Goal: Information Seeking & Learning: Find specific page/section

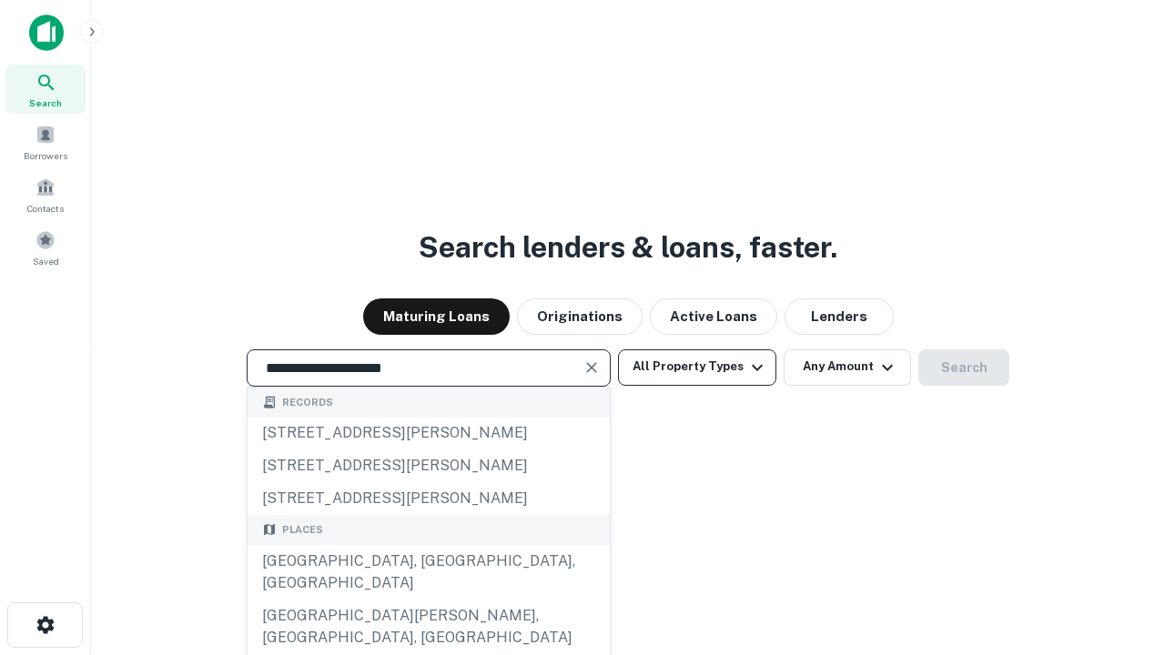
click at [428, 600] on div "Santa Monica, CA, USA" at bounding box center [429, 572] width 362 height 55
type input "**********"
click at [697, 367] on button "All Property Types" at bounding box center [697, 367] width 158 height 36
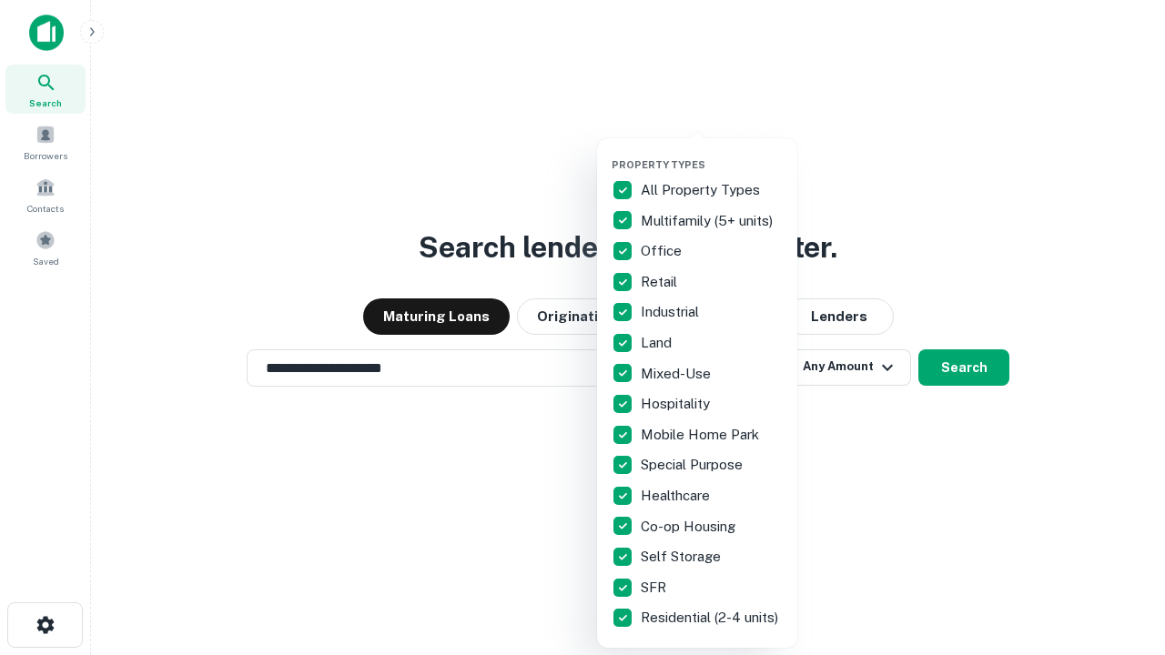
click at [712, 153] on button "button" at bounding box center [711, 153] width 200 height 1
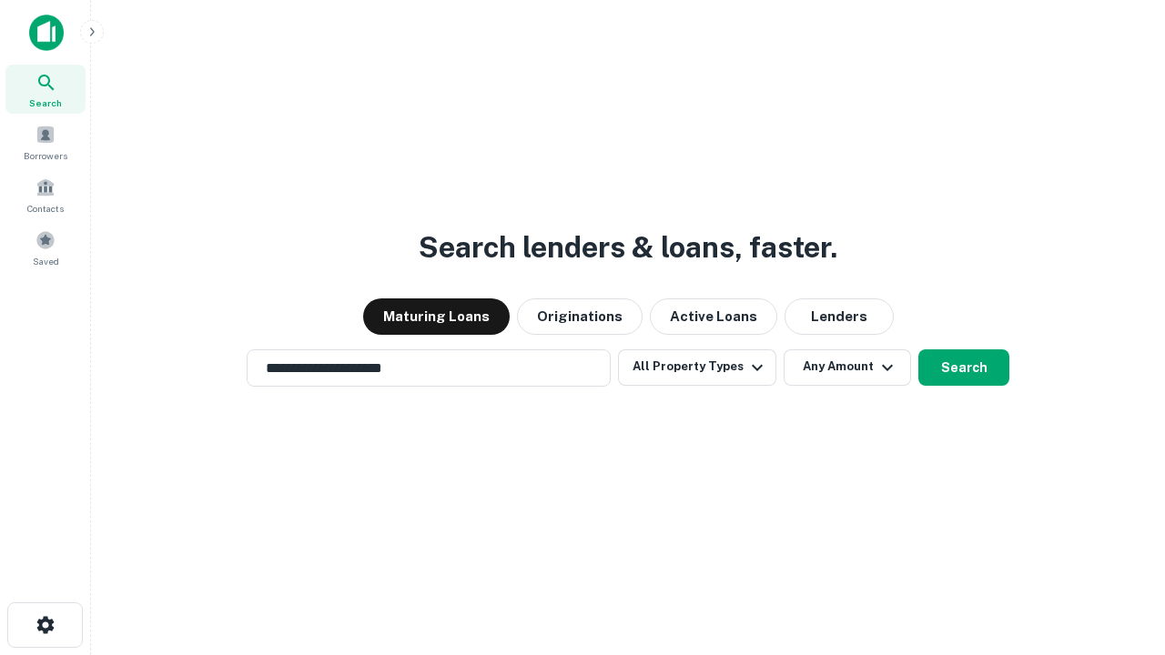
scroll to position [11, 219]
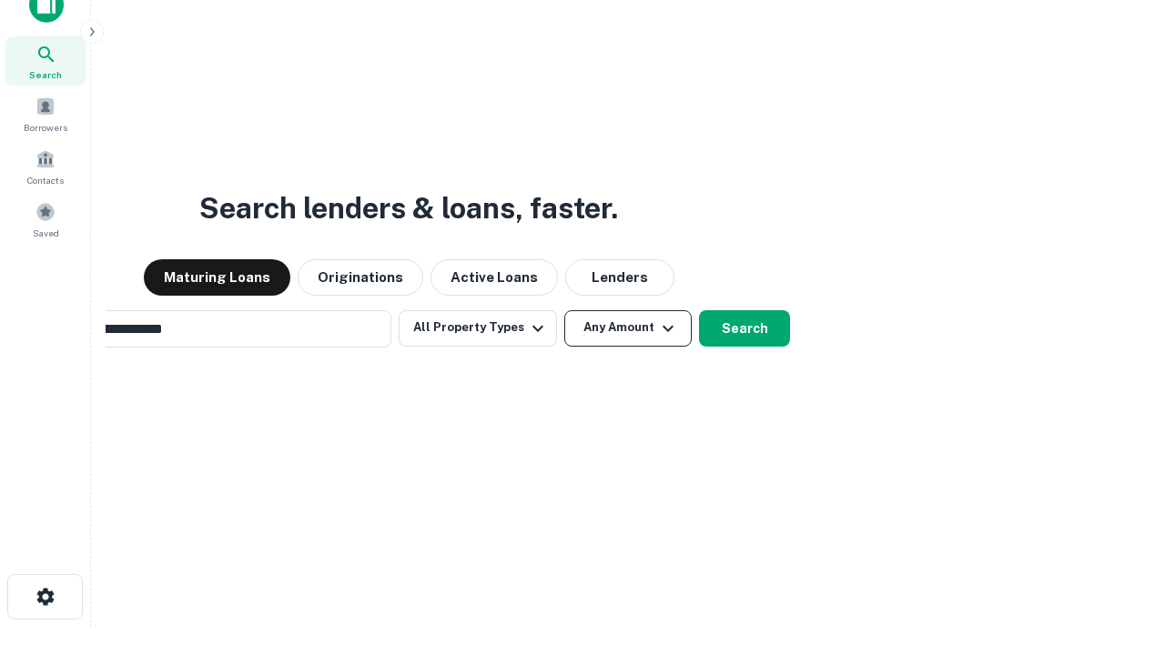
click at [564, 310] on button "Any Amount" at bounding box center [627, 328] width 127 height 36
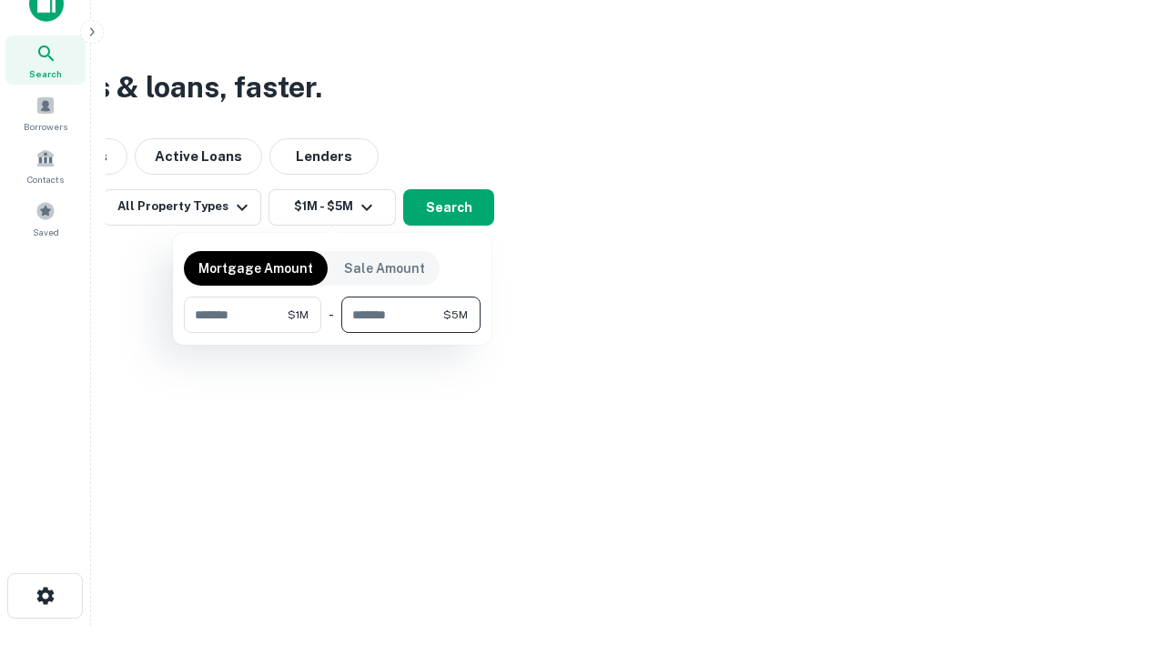
type input "*******"
click at [332, 333] on button "button" at bounding box center [332, 333] width 297 height 1
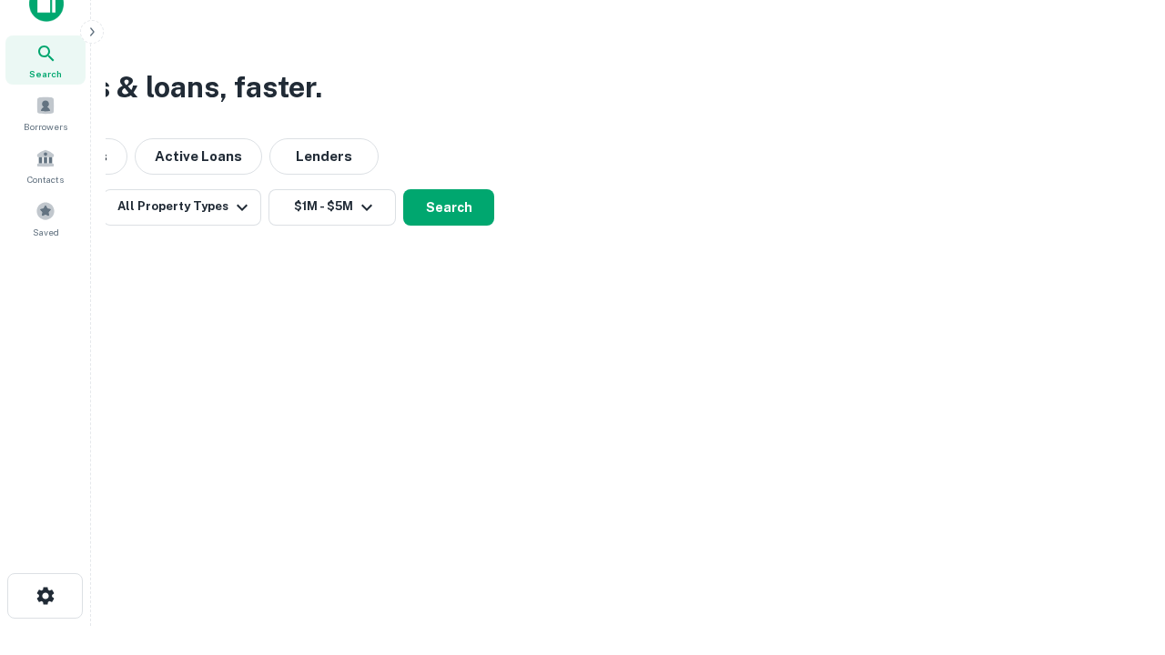
scroll to position [11, 336]
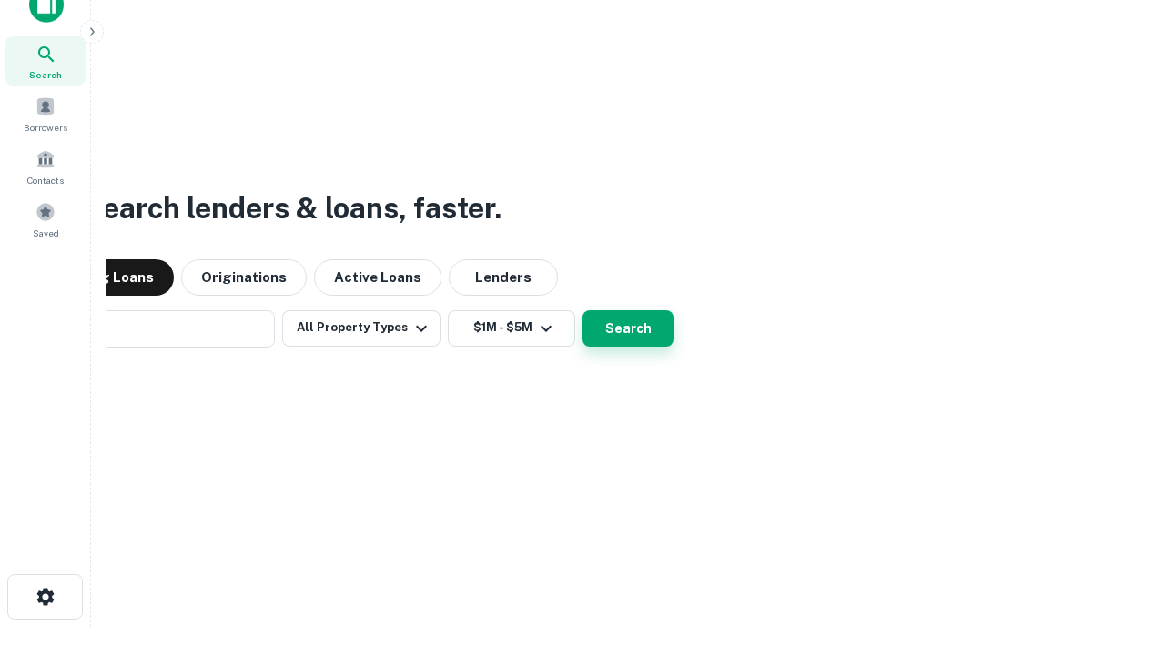
click at [582, 310] on button "Search" at bounding box center [627, 328] width 91 height 36
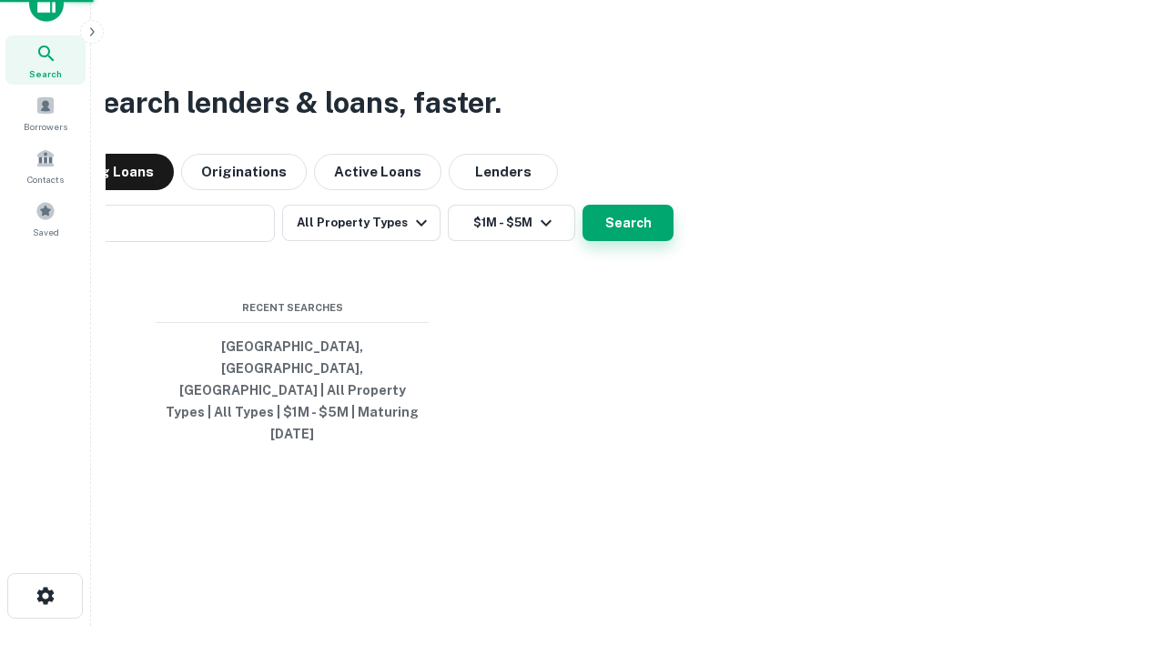
scroll to position [48, 515]
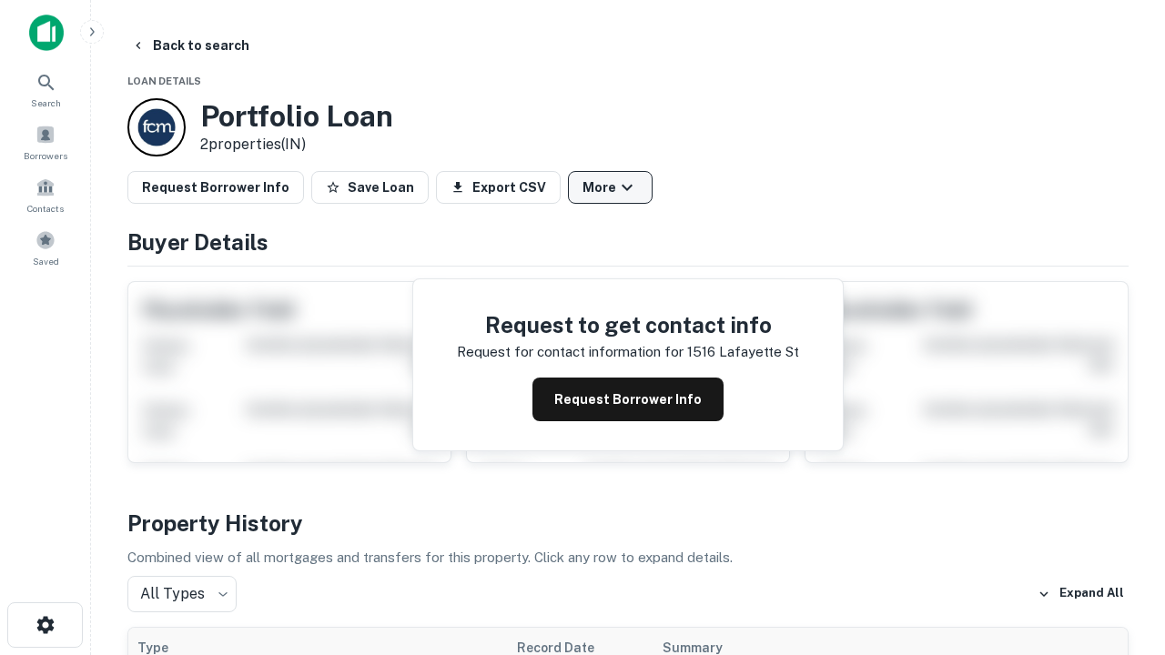
click at [610, 187] on button "More" at bounding box center [610, 187] width 85 height 33
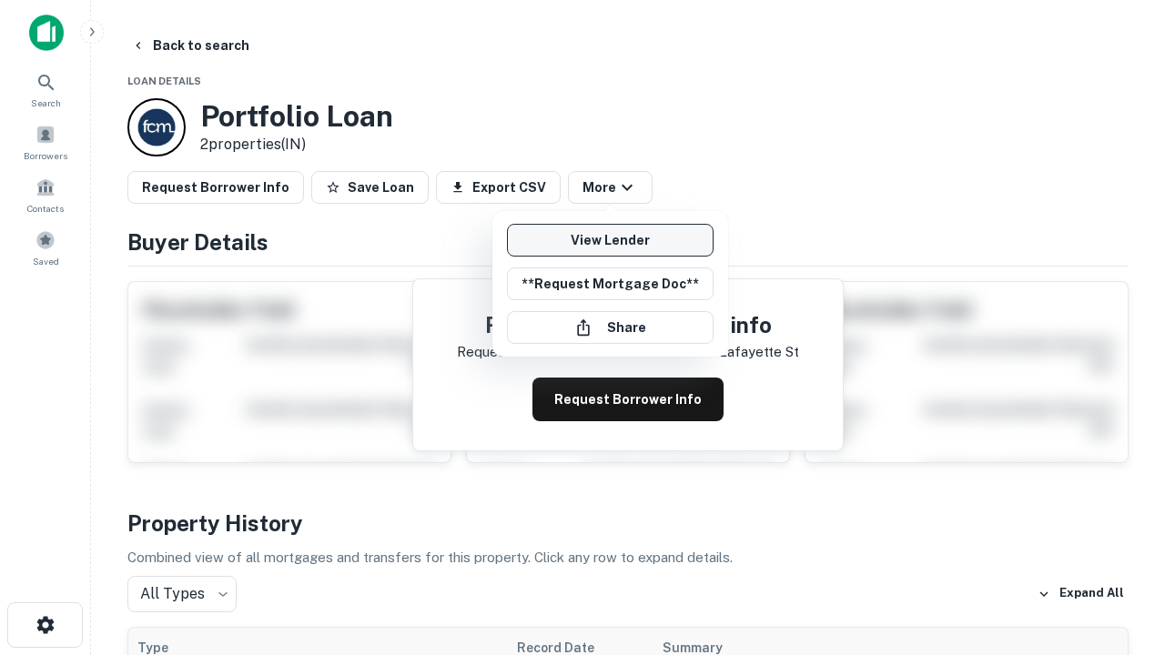
click at [610, 240] on link "View Lender" at bounding box center [610, 240] width 207 height 33
